Goal: Contribute content

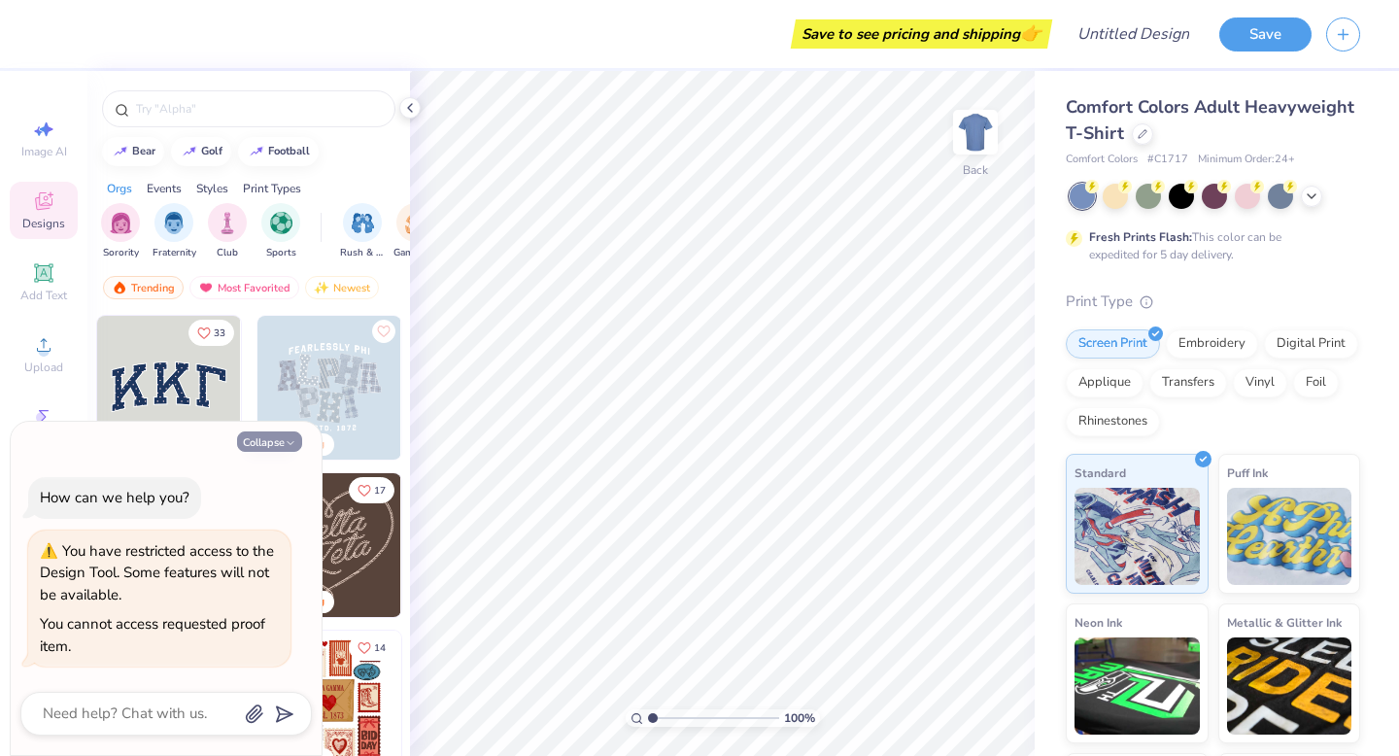
click at [280, 445] on button "Collapse" at bounding box center [269, 441] width 65 height 20
type textarea "x"
click at [967, 135] on img at bounding box center [976, 132] width 78 height 78
click at [966, 135] on img at bounding box center [975, 132] width 39 height 39
click at [49, 211] on icon at bounding box center [43, 200] width 23 height 23
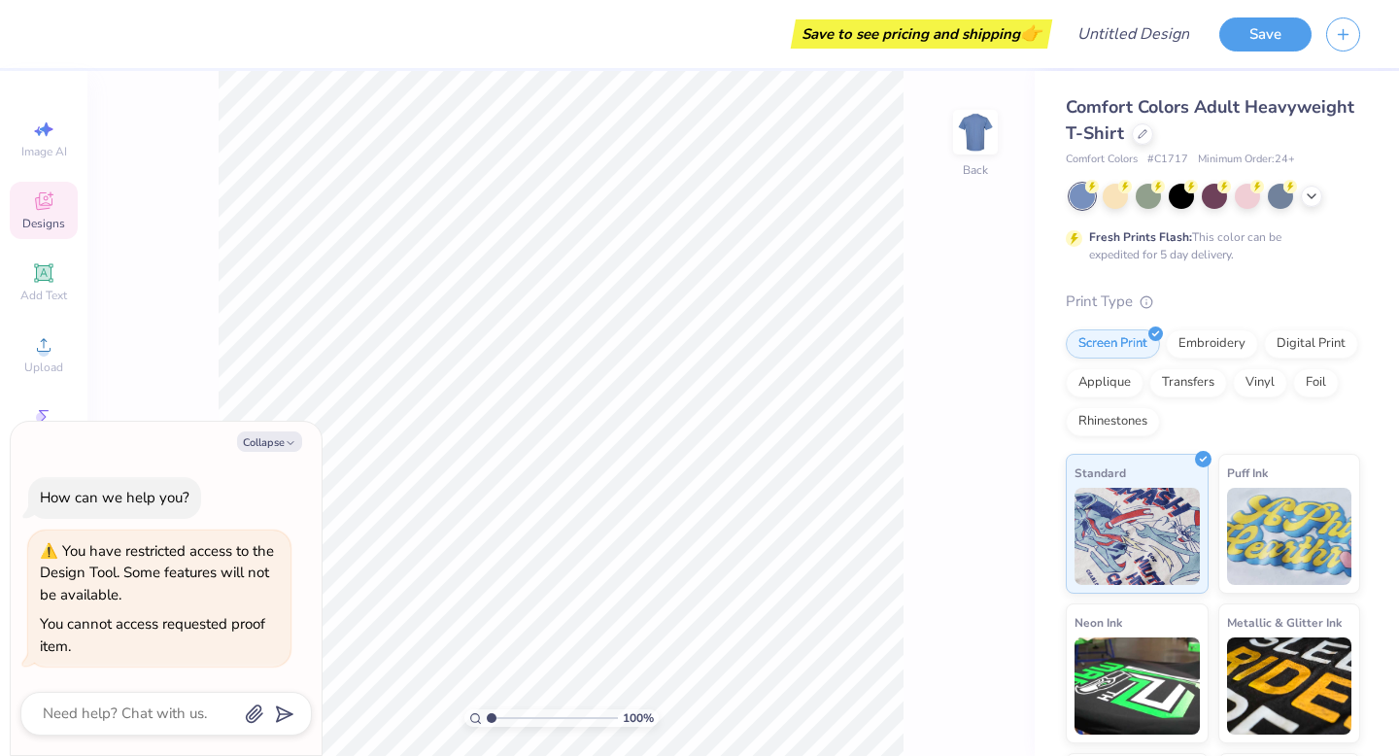
click at [49, 211] on icon at bounding box center [43, 200] width 23 height 23
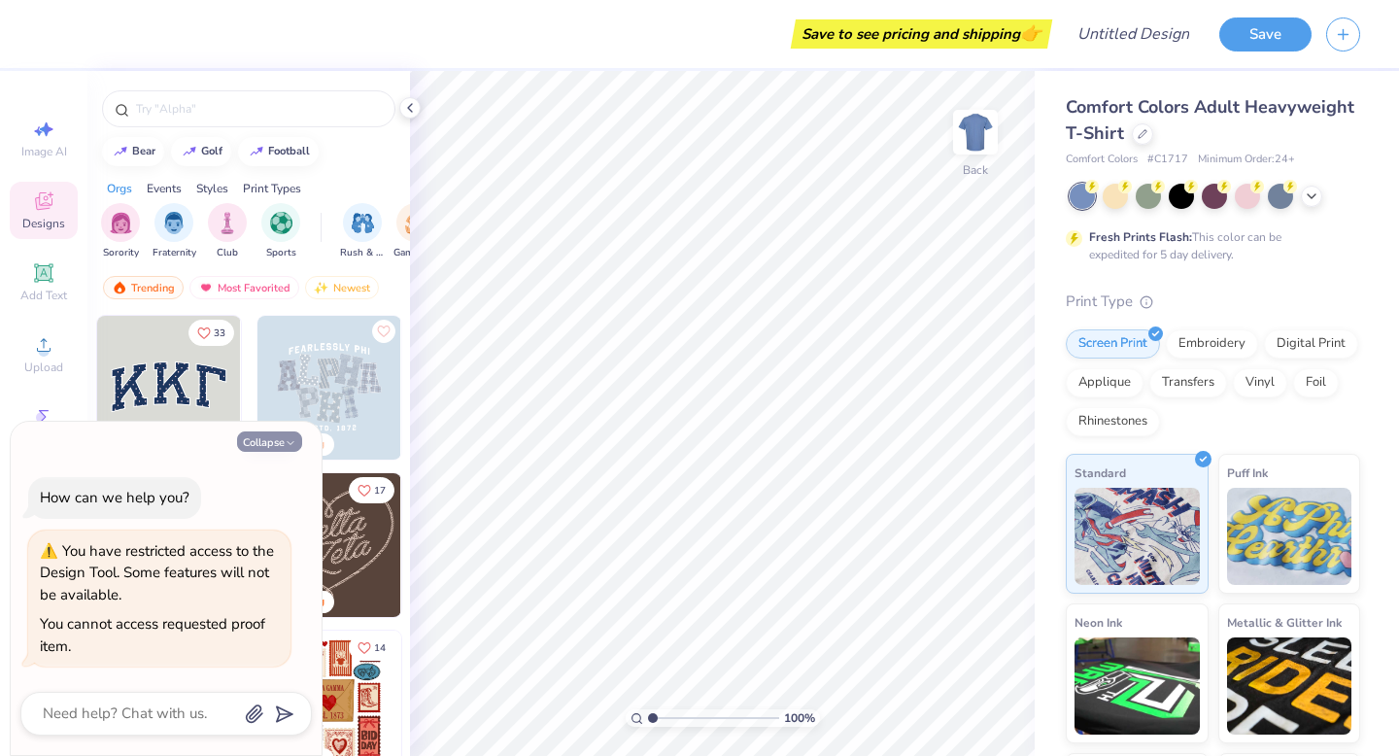
click at [251, 436] on button "Collapse" at bounding box center [269, 441] width 65 height 20
type textarea "x"
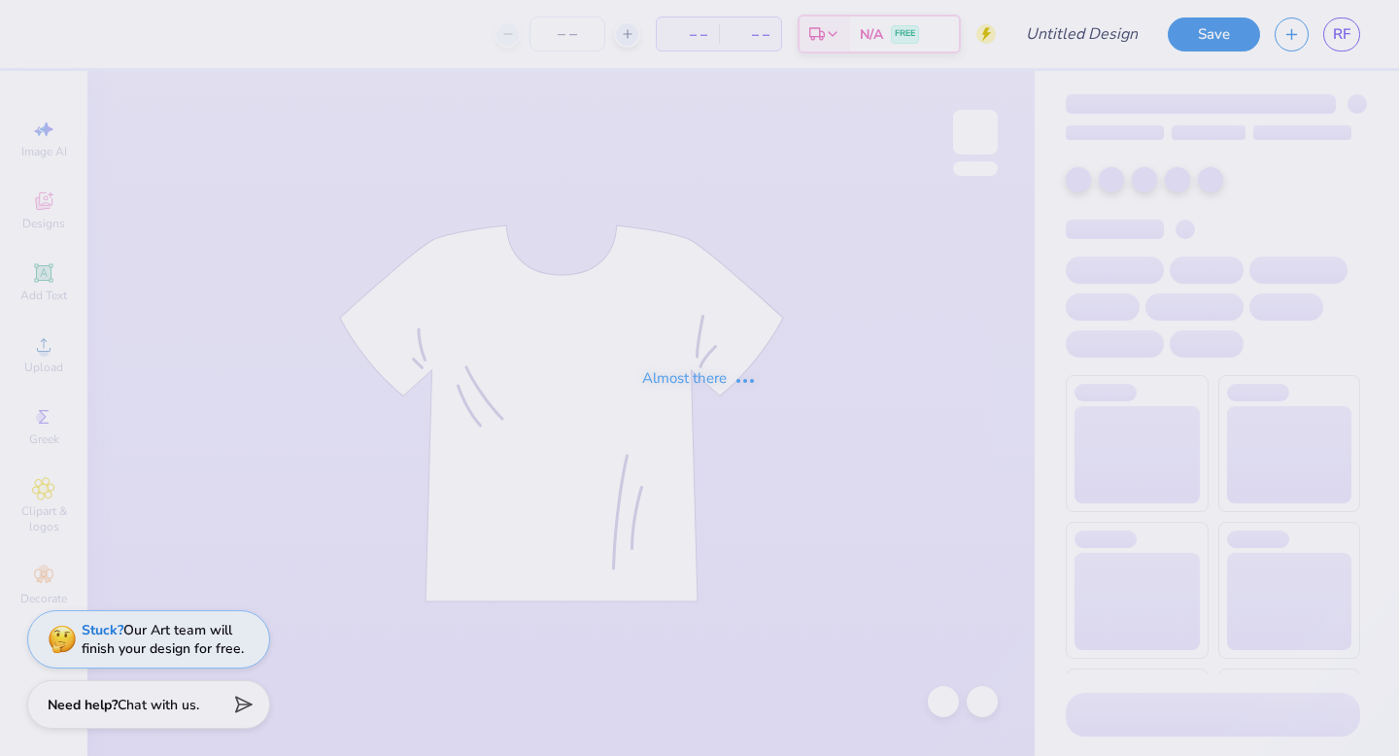
type input "Best Of Both MILF"
type input "24"
